Goal: Task Accomplishment & Management: Complete application form

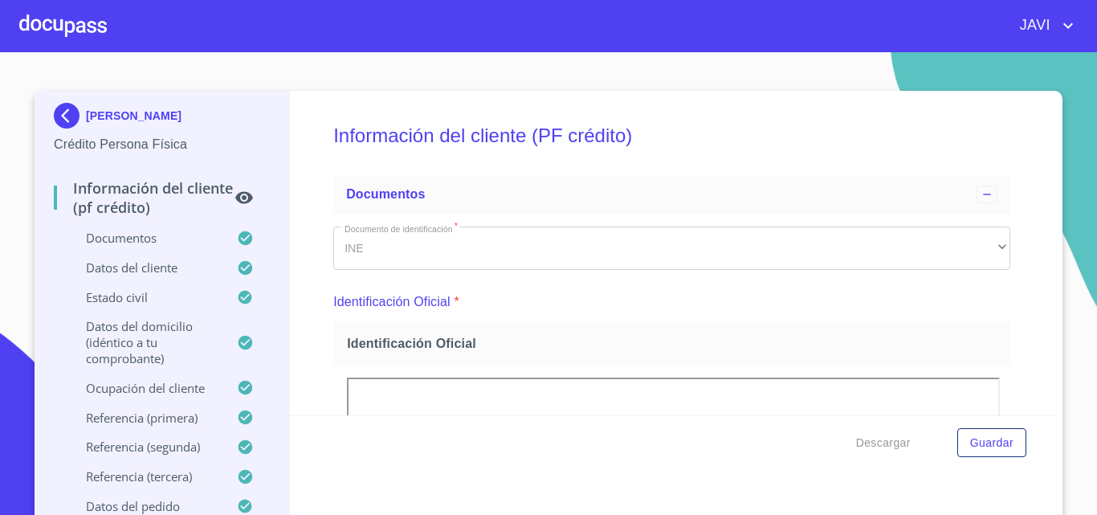
scroll to position [9709, 0]
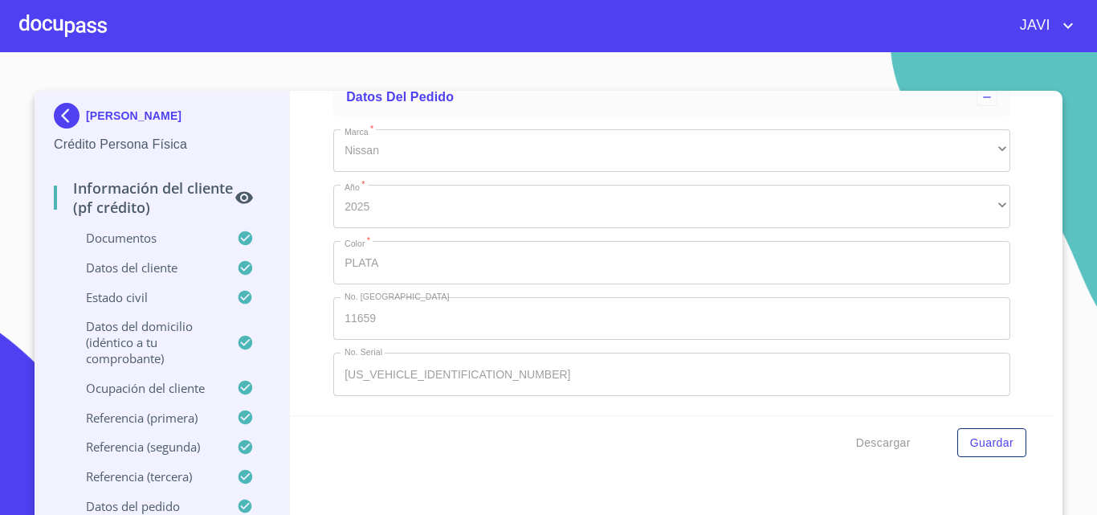
click at [55, 26] on div at bounding box center [63, 25] width 88 height 51
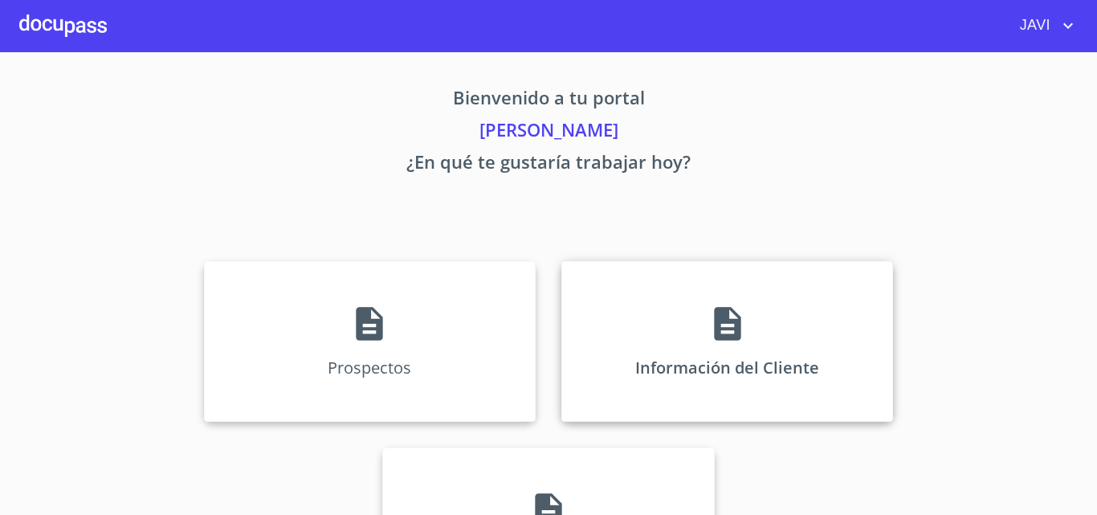
click at [729, 328] on icon at bounding box center [727, 324] width 26 height 34
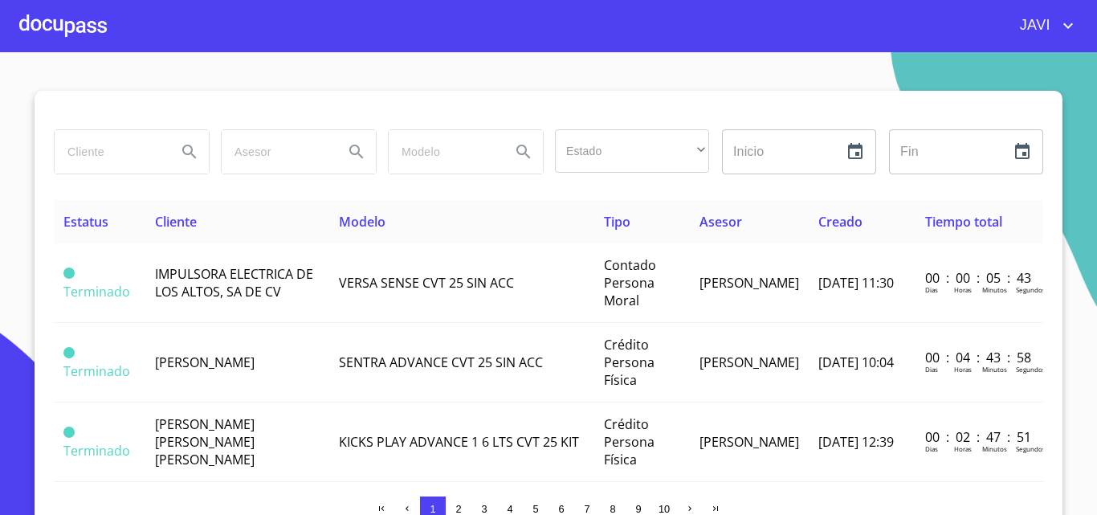
click at [101, 151] on input "search" at bounding box center [109, 151] width 109 height 43
type input "[PERSON_NAME]"
click at [182, 150] on icon "Search" at bounding box center [189, 151] width 19 height 19
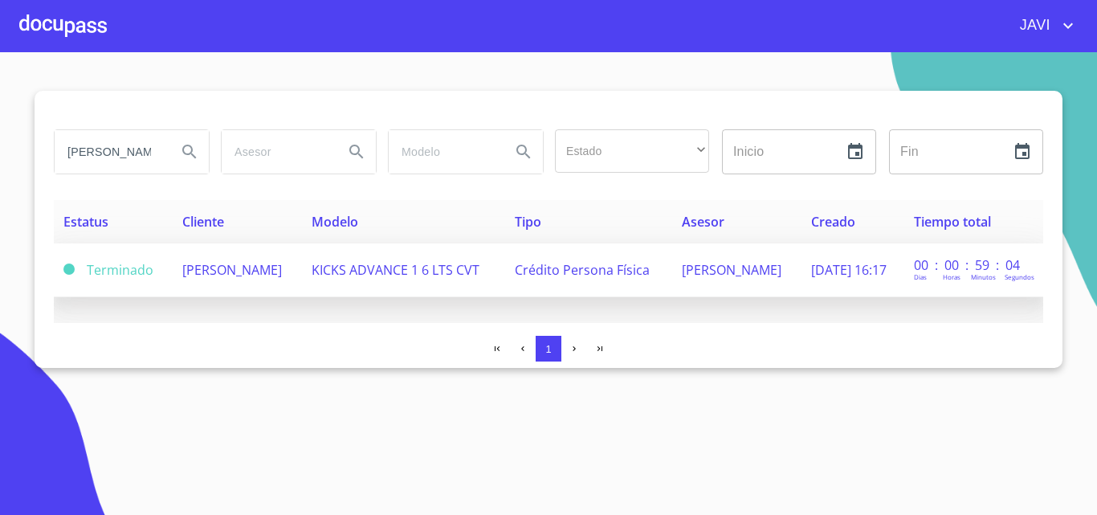
click at [436, 268] on span "KICKS ADVANCE 1 6 LTS CVT" at bounding box center [396, 270] width 168 height 18
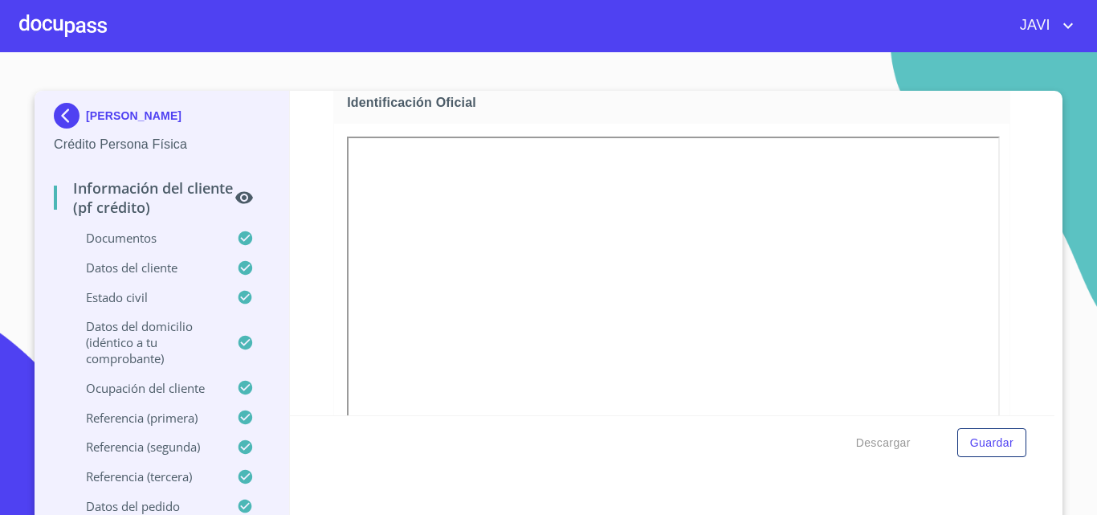
scroll to position [402, 0]
click at [56, 24] on div at bounding box center [63, 25] width 88 height 51
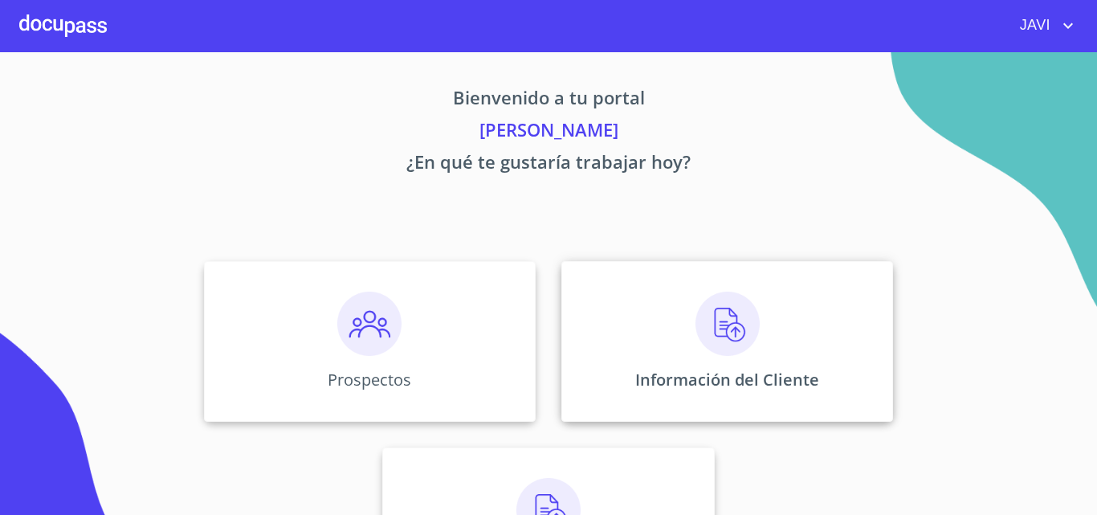
click at [727, 312] on img at bounding box center [727, 323] width 64 height 64
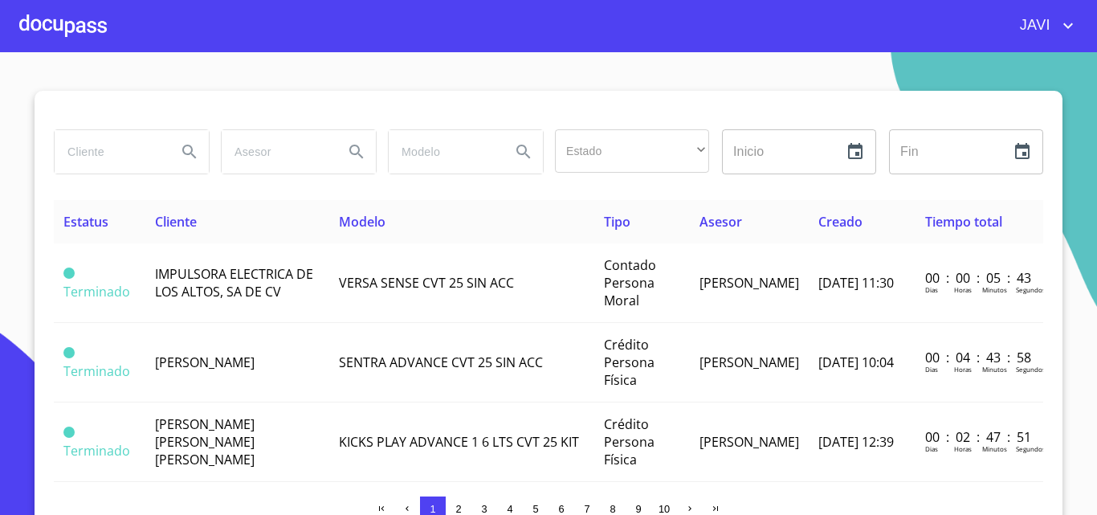
click at [79, 149] on input "search" at bounding box center [109, 151] width 109 height 43
type input "[PERSON_NAME]"
click at [181, 151] on icon "Search" at bounding box center [189, 151] width 19 height 19
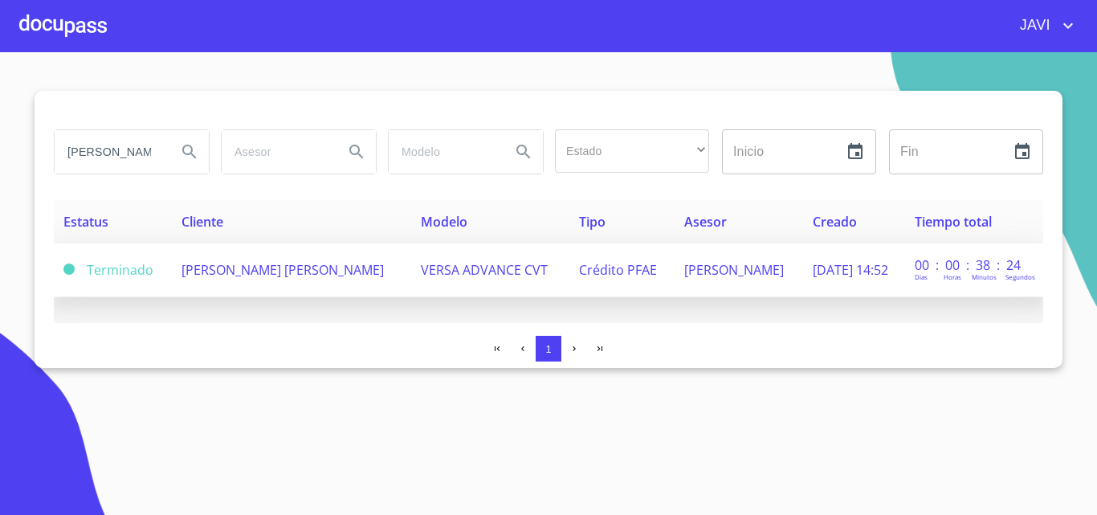
click at [323, 268] on span "[PERSON_NAME] [PERSON_NAME]" at bounding box center [282, 270] width 202 height 18
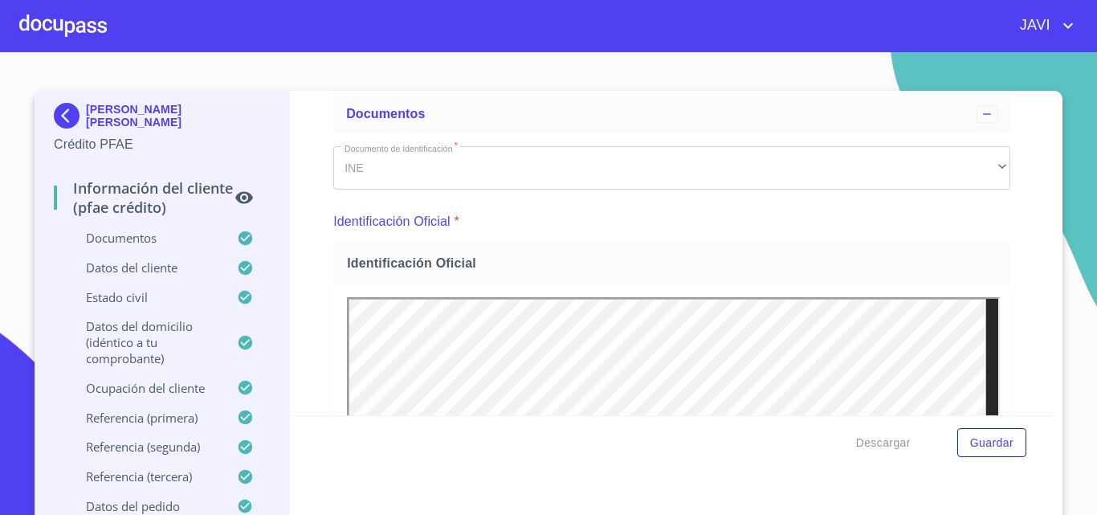
click at [65, 27] on div at bounding box center [63, 25] width 88 height 51
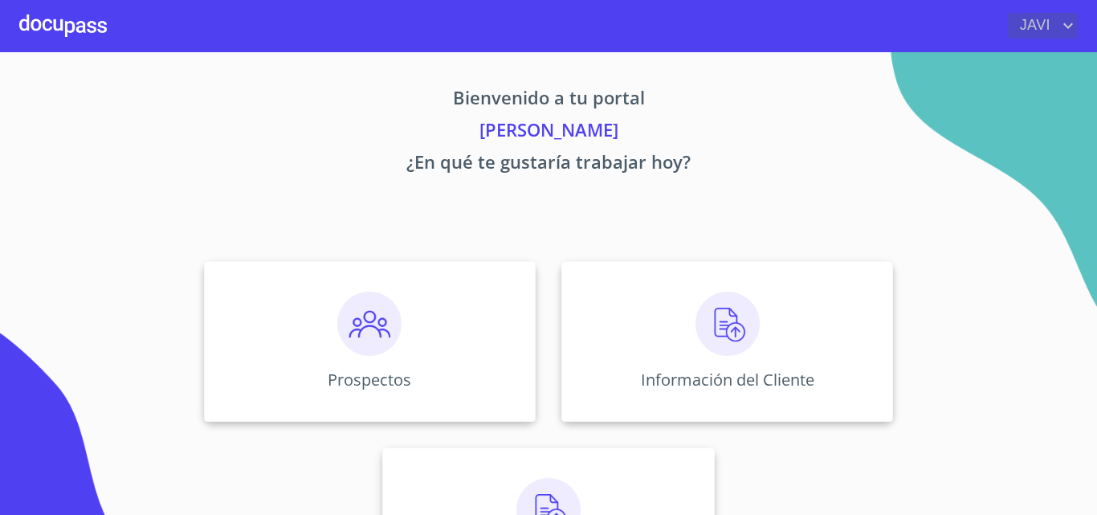
click at [1069, 23] on icon "account of current user" at bounding box center [1067, 25] width 19 height 19
click at [1051, 34] on li "Salir" at bounding box center [1051, 33] width 52 height 29
